Goal: Task Accomplishment & Management: Manage account settings

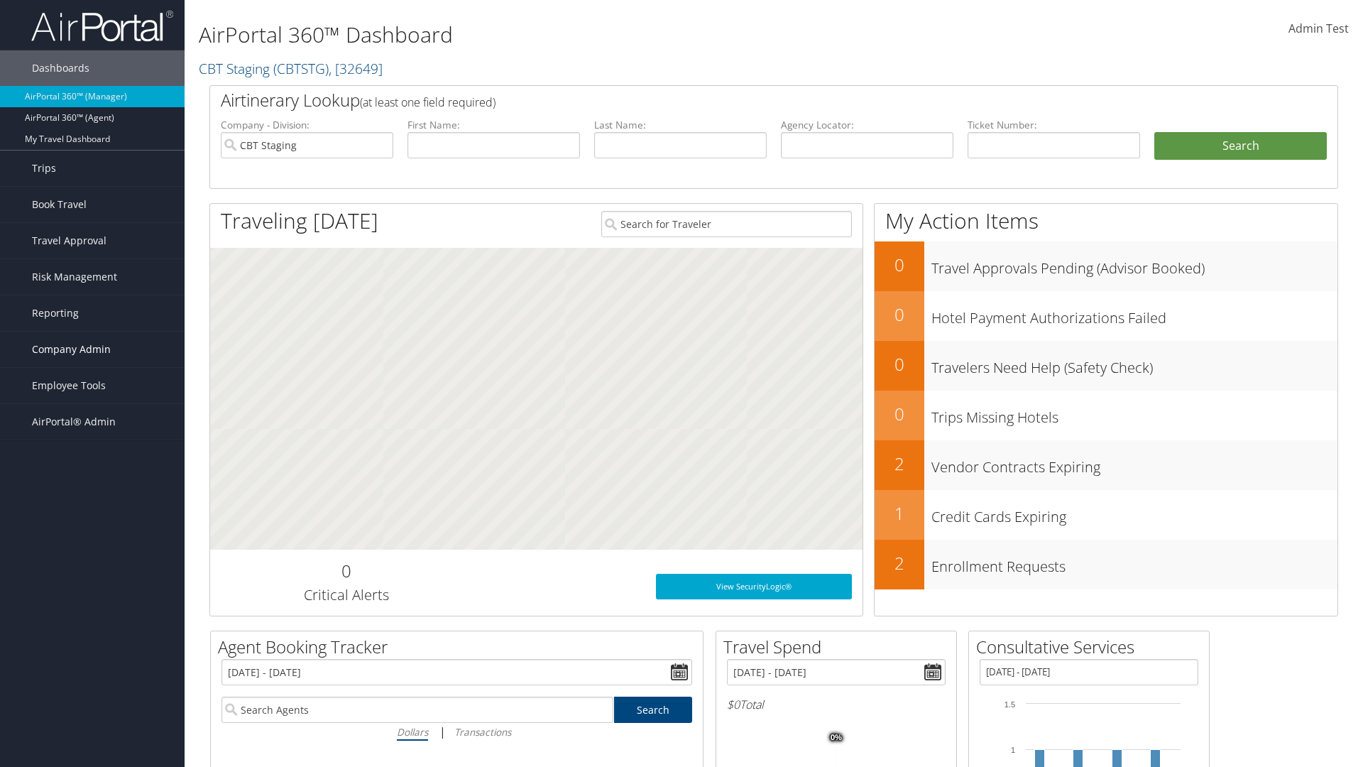
click at [92, 349] on span "Company Admin" at bounding box center [71, 350] width 79 height 36
click at [0, 0] on link "People" at bounding box center [0, 0] width 0 height 0
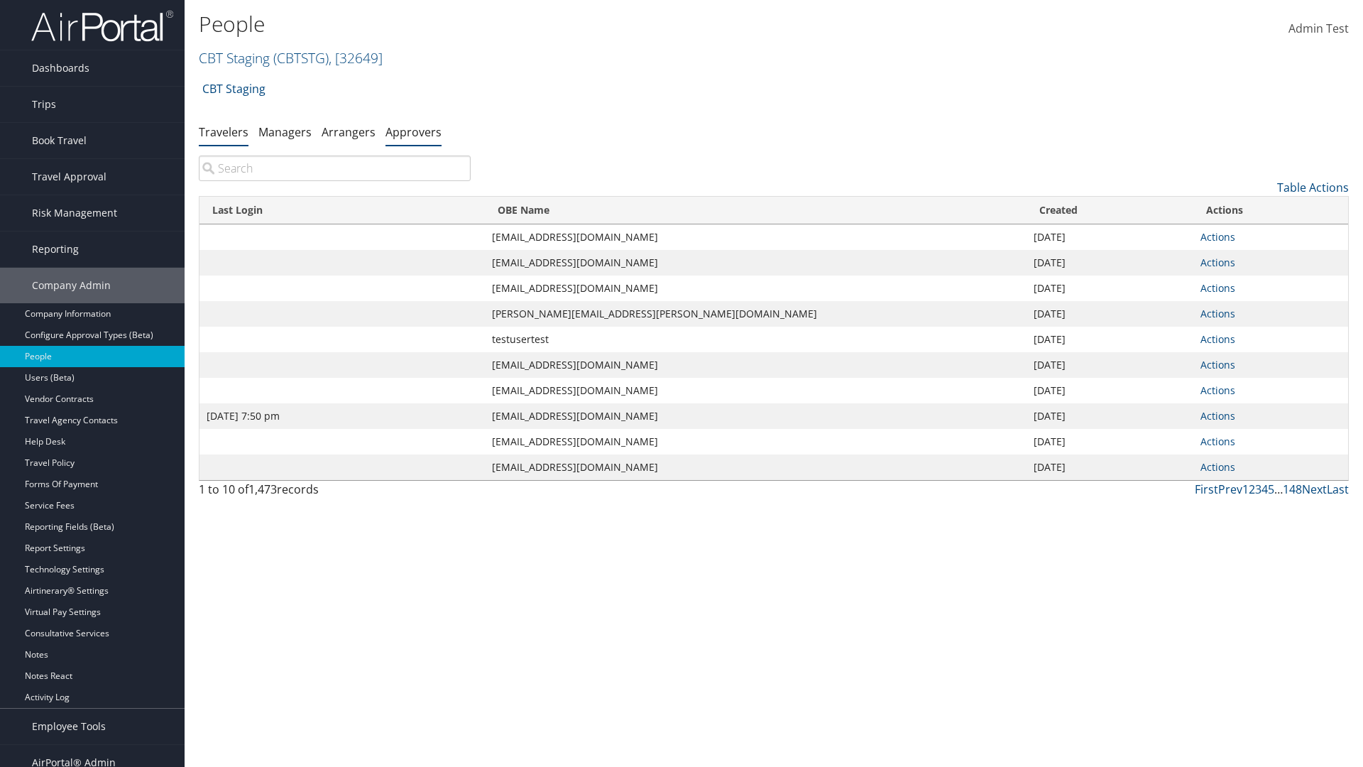
click at [413, 131] on link "Approvers" at bounding box center [414, 132] width 56 height 16
